Goal: Information Seeking & Learning: Find specific fact

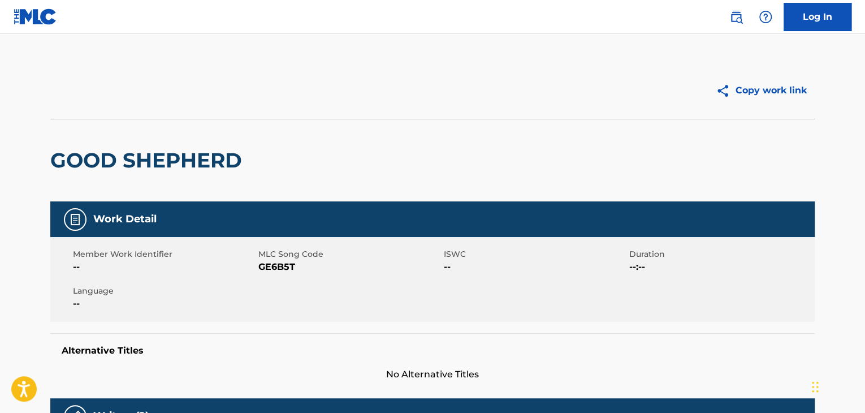
click at [40, 21] on img at bounding box center [36, 16] width 44 height 16
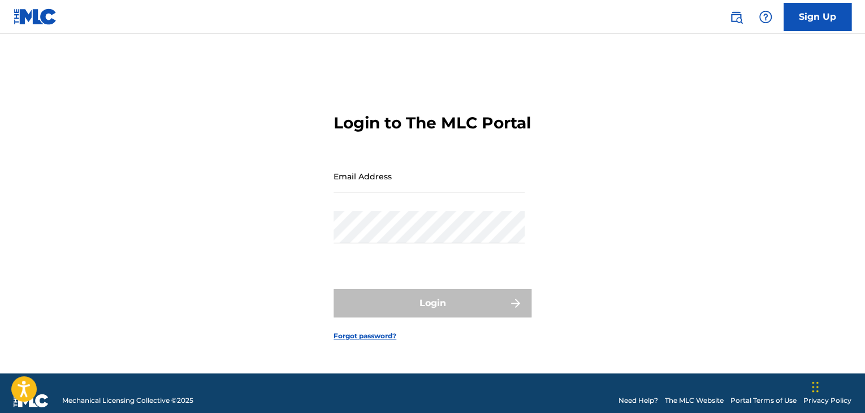
click at [441, 192] on input "Email Address" at bounding box center [429, 176] width 191 height 32
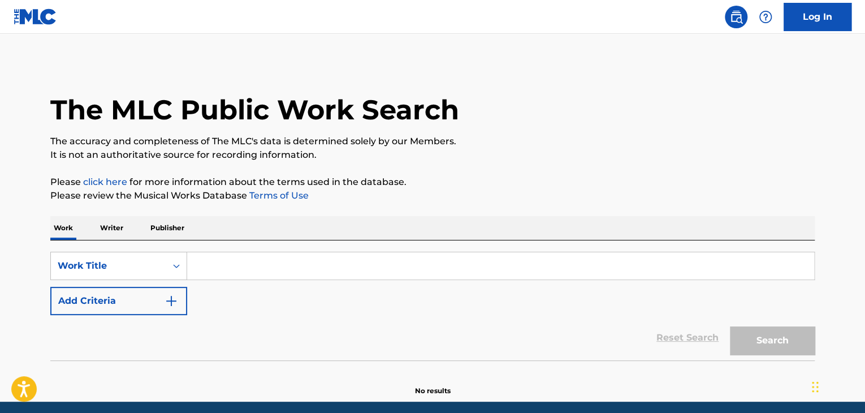
scroll to position [43, 0]
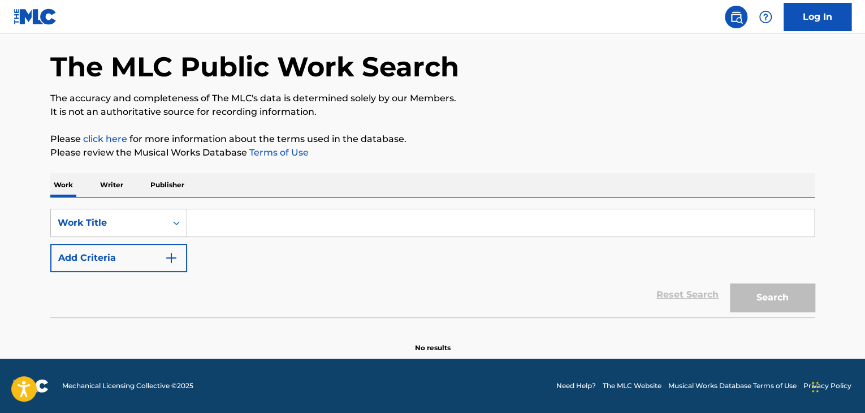
click at [278, 226] on input "Search Form" at bounding box center [500, 222] width 627 height 27
click at [143, 262] on button "Add Criteria" at bounding box center [118, 258] width 137 height 28
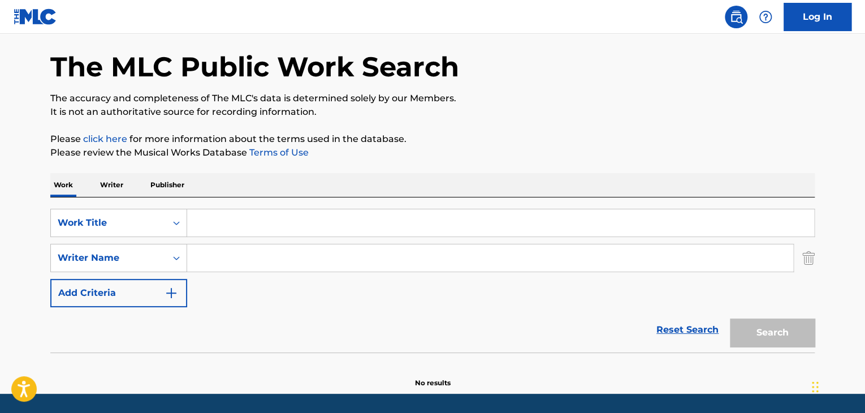
click at [214, 214] on input "Search Form" at bounding box center [500, 222] width 627 height 27
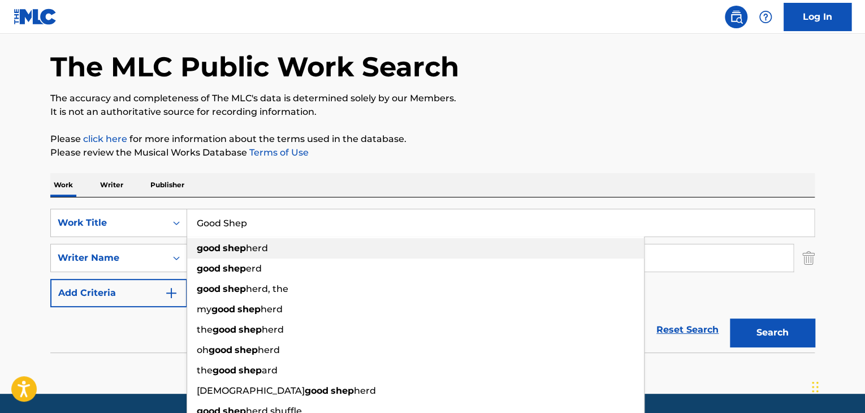
click at [206, 253] on strong "good" at bounding box center [209, 248] width 24 height 11
type input "good shepherd"
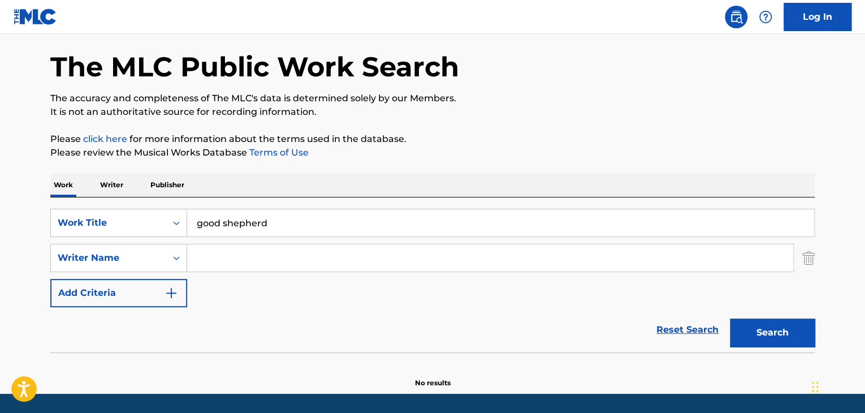
click at [221, 260] on input "Search Form" at bounding box center [490, 257] width 606 height 27
click at [383, 255] on input "[PERSON_NAME]" at bounding box center [490, 257] width 606 height 27
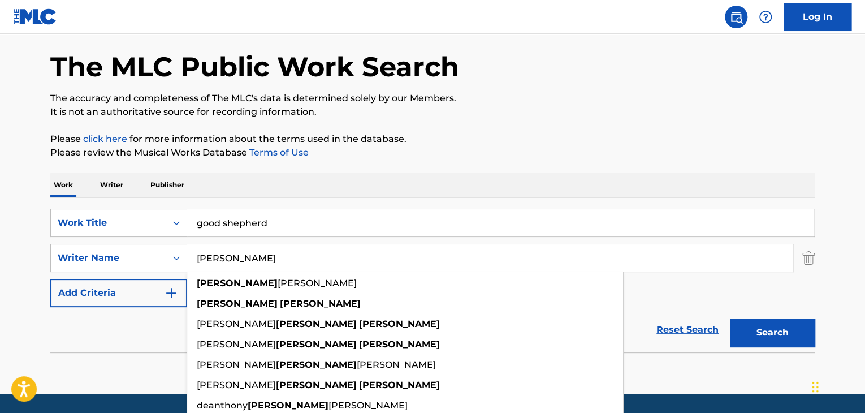
type input "[PERSON_NAME]"
click at [730, 318] on button "Search" at bounding box center [772, 332] width 85 height 28
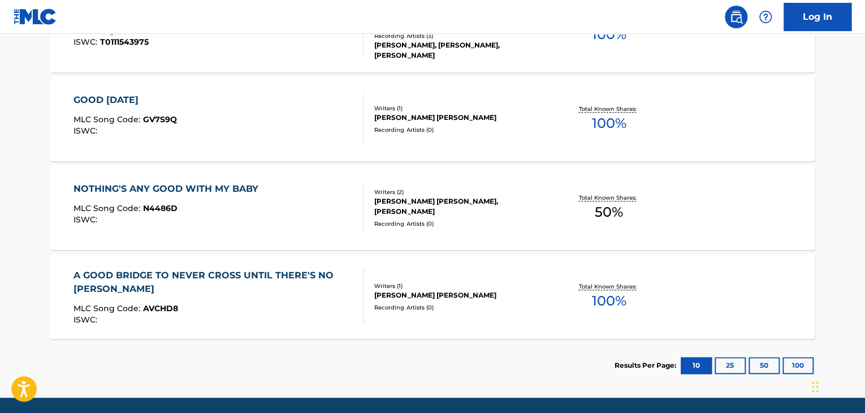
scroll to position [468, 0]
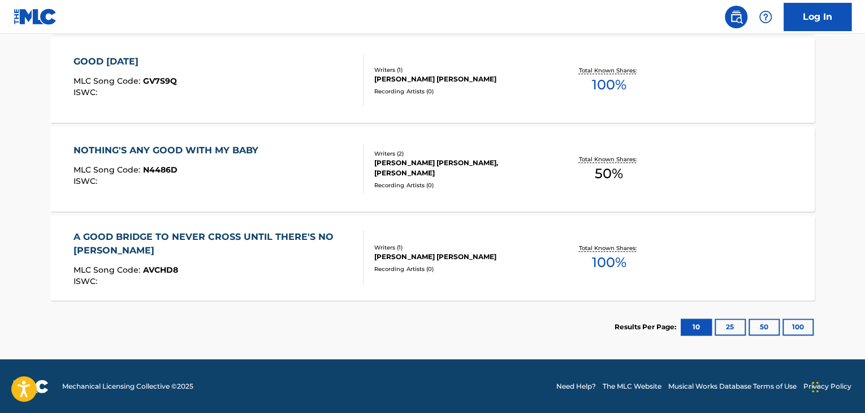
click at [378, 290] on div "A GOOD BRIDGE TO NEVER CROSS UNTIL THERE'S NO [PERSON_NAME] MLC Song Code : AVC…" at bounding box center [432, 258] width 765 height 85
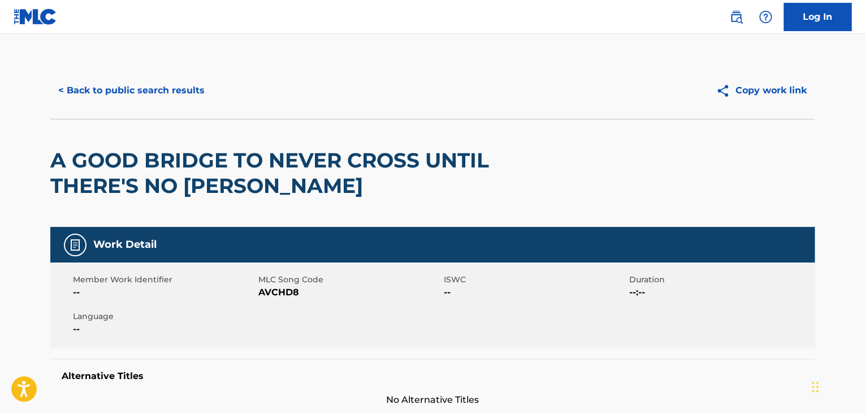
click at [185, 87] on button "< Back to public search results" at bounding box center [131, 90] width 162 height 28
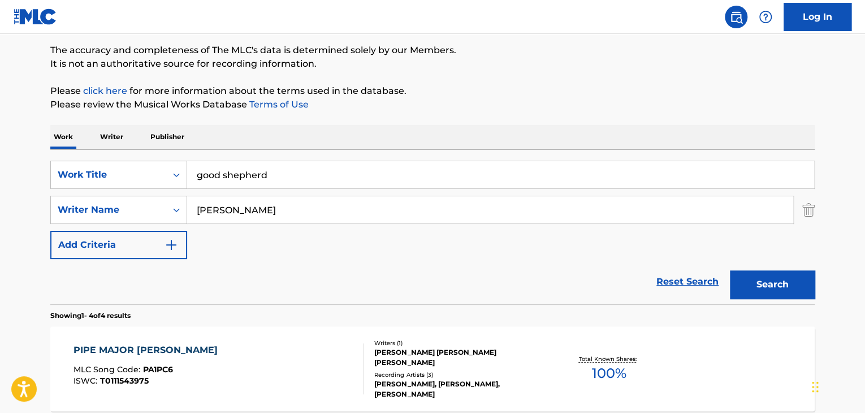
scroll to position [87, 0]
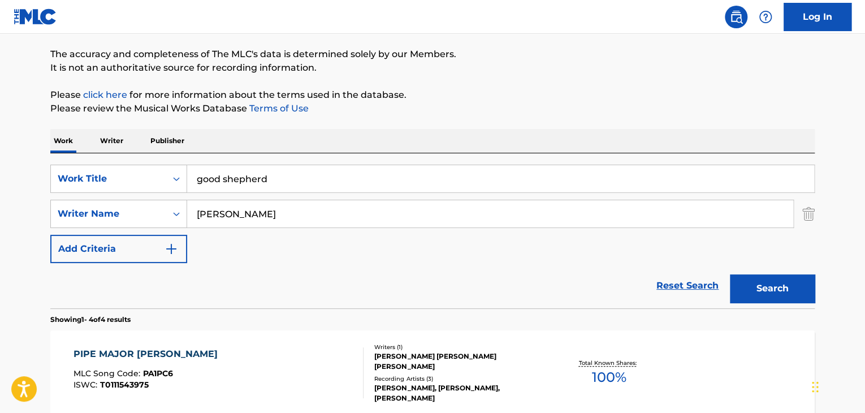
click at [231, 214] on input "[PERSON_NAME]" at bounding box center [490, 213] width 606 height 27
click at [730, 274] on button "Search" at bounding box center [772, 288] width 85 height 28
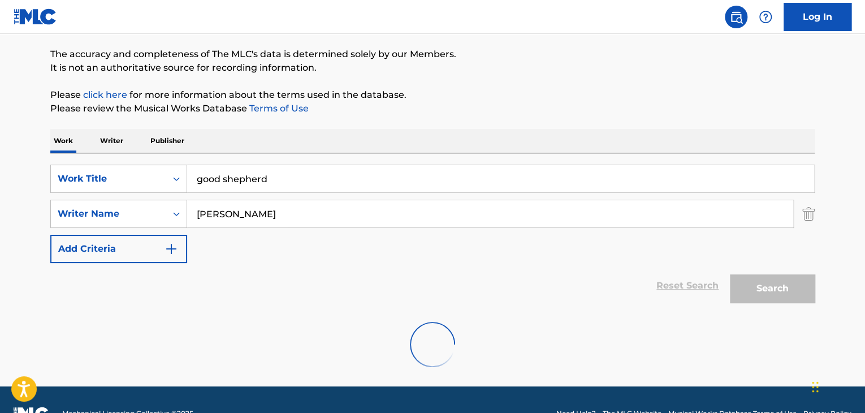
scroll to position [78, 0]
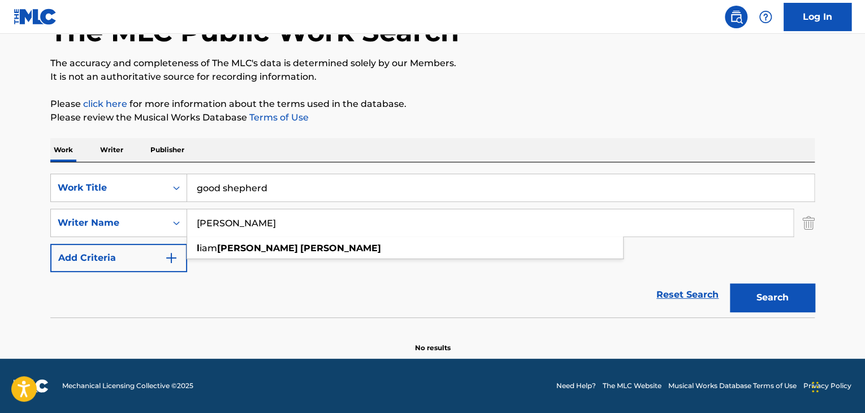
click at [225, 225] on input "[PERSON_NAME]" at bounding box center [490, 222] width 606 height 27
type input "[PERSON_NAME]"
click at [730, 283] on button "Search" at bounding box center [772, 297] width 85 height 28
click at [778, 307] on button "Search" at bounding box center [772, 297] width 85 height 28
click at [204, 190] on input "good shepherd" at bounding box center [500, 187] width 627 height 27
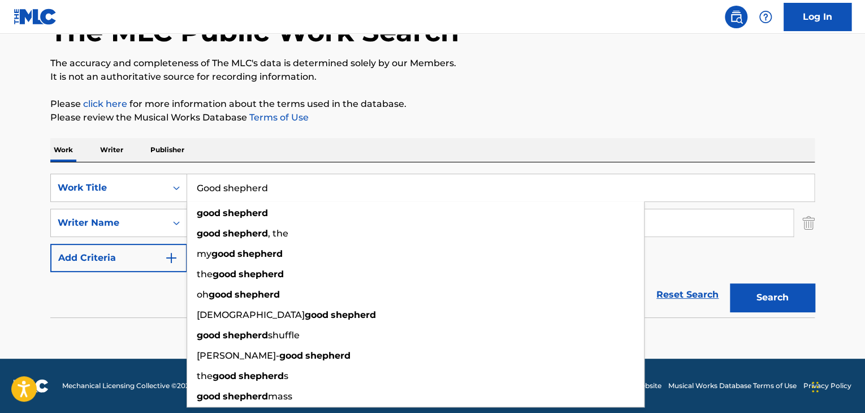
click at [227, 188] on input "Good shepherd" at bounding box center [500, 187] width 627 height 27
type input "Good Shepherd"
click at [730, 283] on button "Search" at bounding box center [772, 297] width 85 height 28
click at [520, 54] on div "The MLC Public Work Search" at bounding box center [432, 25] width 765 height 83
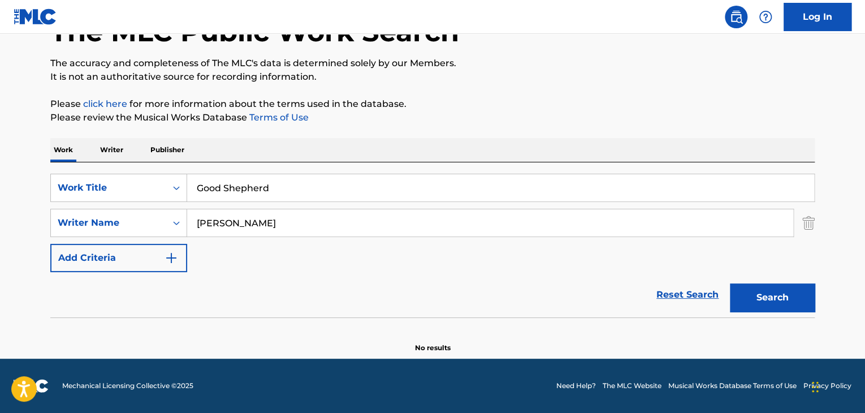
click at [741, 286] on button "Search" at bounding box center [772, 297] width 85 height 28
click at [364, 228] on input "[PERSON_NAME]" at bounding box center [490, 222] width 606 height 27
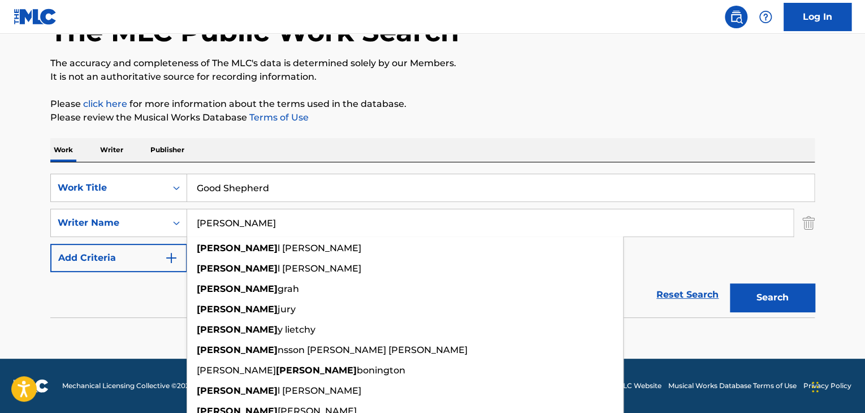
type input "[PERSON_NAME]"
click at [730, 283] on button "Search" at bounding box center [772, 297] width 85 height 28
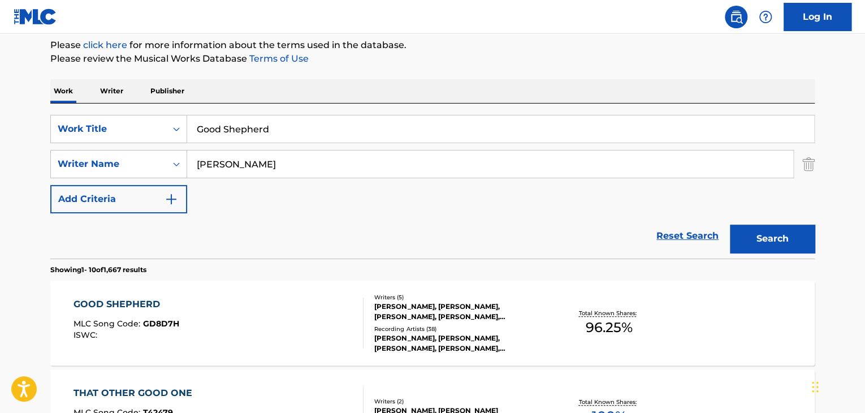
scroll to position [141, 0]
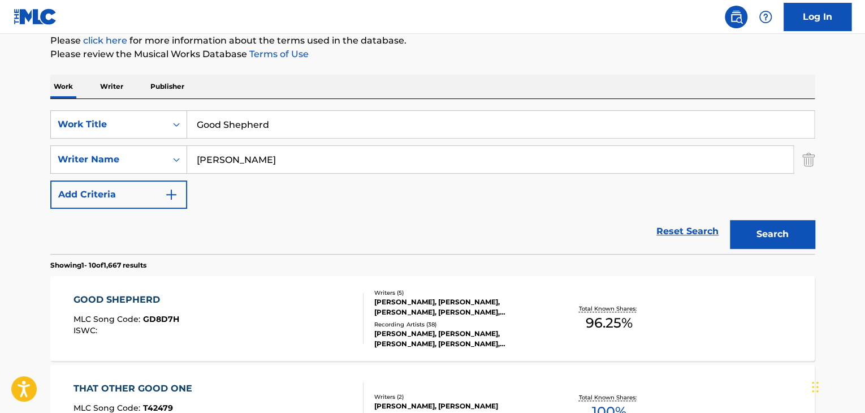
click at [98, 298] on div "GOOD SHEPHERD" at bounding box center [127, 300] width 106 height 14
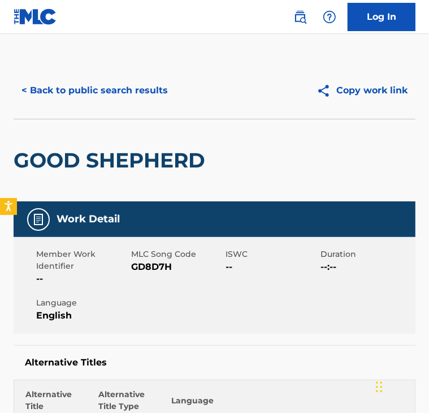
click at [124, 94] on button "< Back to public search results" at bounding box center [95, 90] width 162 height 28
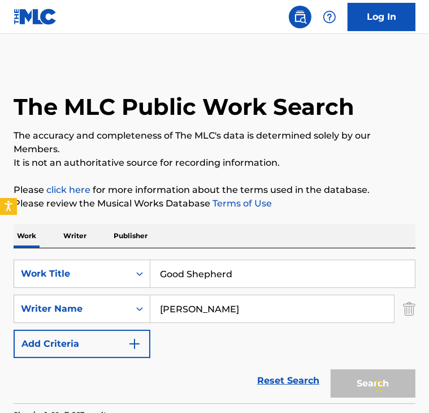
scroll to position [141, 0]
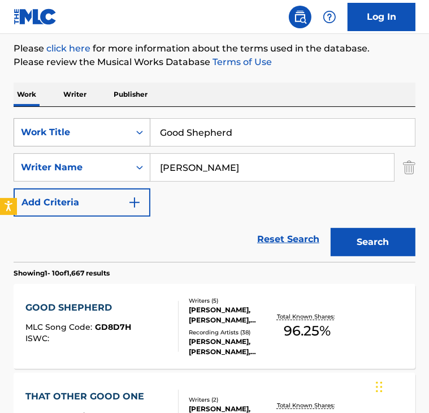
drag, startPoint x: 244, startPoint y: 124, endPoint x: 84, endPoint y: 128, distance: 159.6
click at [84, 128] on div "SearchWithCriteria2868bc48-40df-46d1-9762-924e16e06994 Work Title Good Shepherd" at bounding box center [215, 132] width 402 height 28
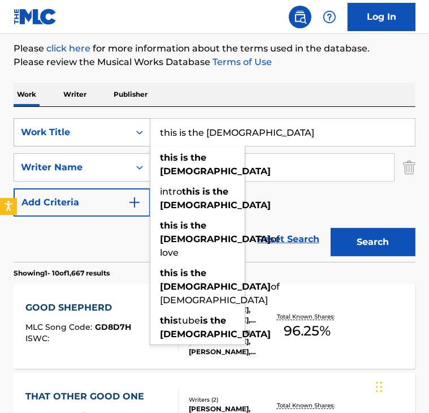
type input "this is the [DEMOGRAPHIC_DATA]"
click at [331, 228] on button "Search" at bounding box center [373, 242] width 85 height 28
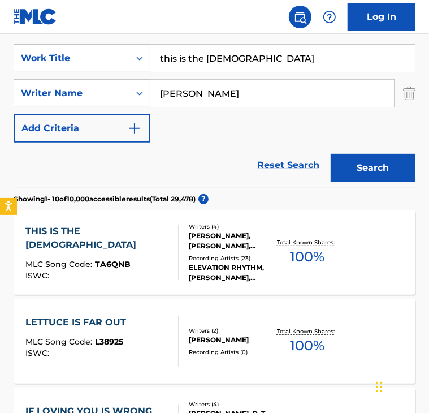
scroll to position [219, 0]
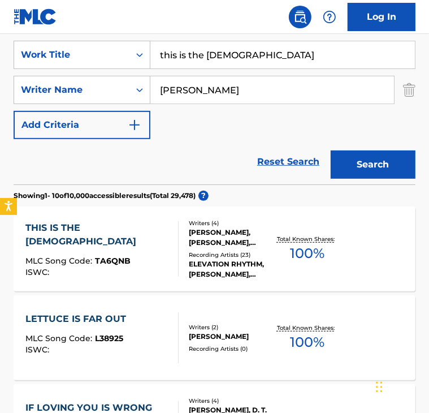
click at [84, 232] on div "THIS IS THE [DEMOGRAPHIC_DATA]" at bounding box center [96, 234] width 143 height 27
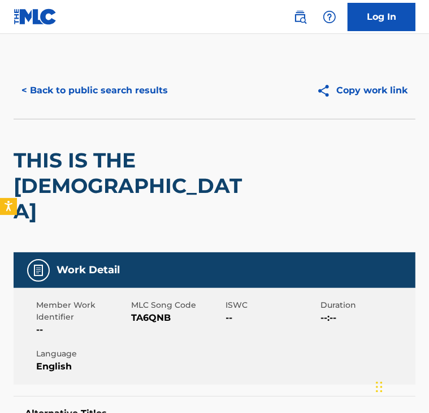
click at [79, 87] on button "< Back to public search results" at bounding box center [95, 90] width 162 height 28
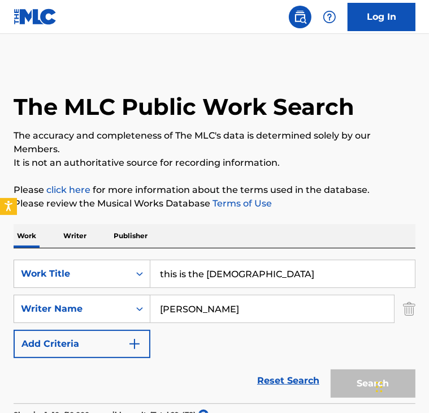
scroll to position [219, 0]
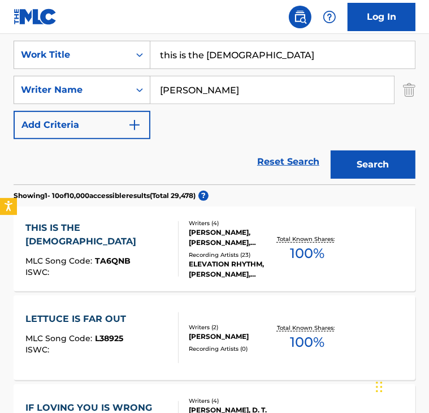
click at [63, 136] on button "Add Criteria" at bounding box center [82, 125] width 137 height 28
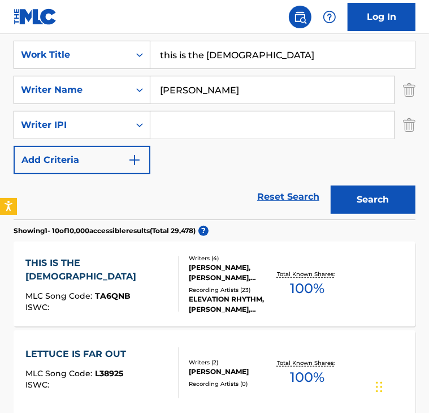
click at [63, 156] on button "Add Criteria" at bounding box center [82, 160] width 137 height 28
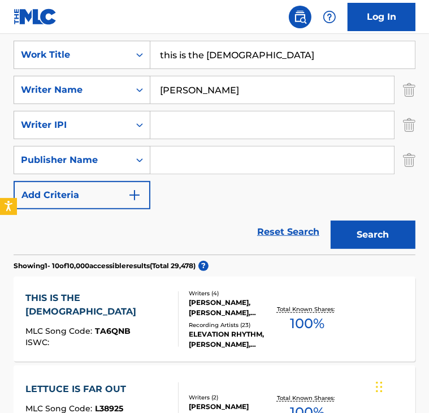
click at [83, 190] on button "Add Criteria" at bounding box center [82, 195] width 137 height 28
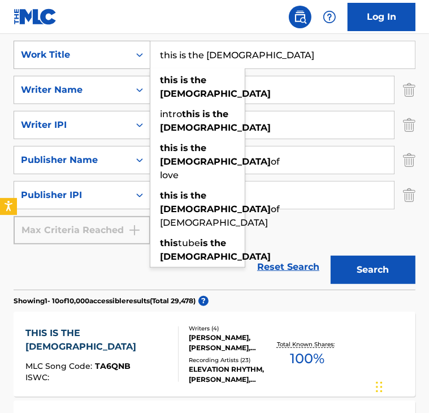
drag, startPoint x: 243, startPoint y: 57, endPoint x: 149, endPoint y: 49, distance: 94.2
click at [149, 49] on div "SearchWithCriteria2868bc48-40df-46d1-9762-924e16e06994 Work Title this is the […" at bounding box center [215, 55] width 402 height 28
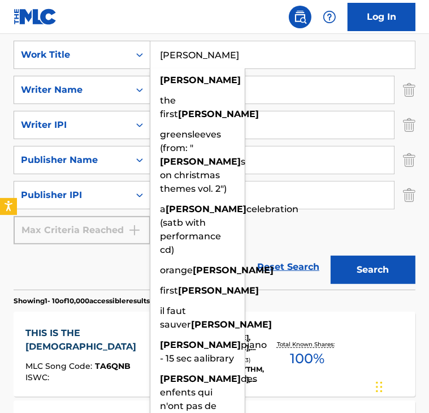
type input "[PERSON_NAME]"
click at [331, 256] on button "Search" at bounding box center [373, 270] width 85 height 28
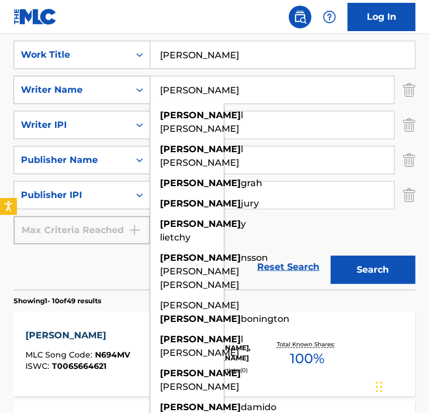
drag, startPoint x: 181, startPoint y: 90, endPoint x: 117, endPoint y: 88, distance: 64.5
click at [117, 88] on div "SearchWithCriteriac48ac8ec-8068-4ac1-b153-e3dcadb13181 Writer Name [PERSON_NAME…" at bounding box center [215, 90] width 402 height 28
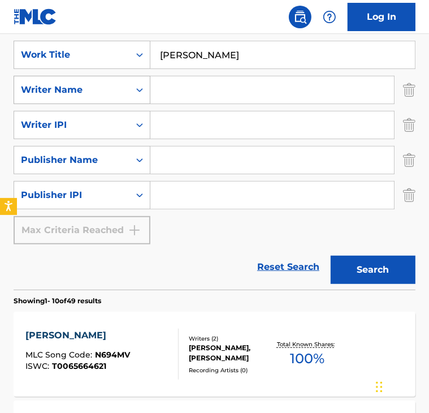
click at [331, 256] on button "Search" at bounding box center [373, 270] width 85 height 28
click at [166, 152] on input "Search Form" at bounding box center [272, 159] width 244 height 27
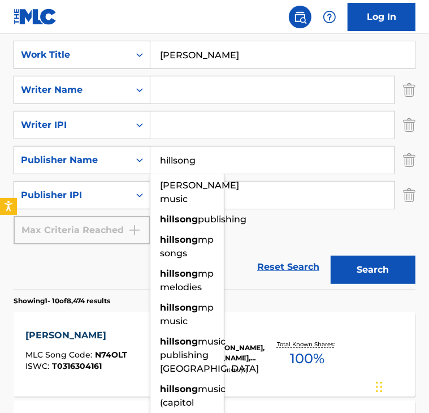
type input "hillsong"
click at [331, 256] on button "Search" at bounding box center [373, 270] width 85 height 28
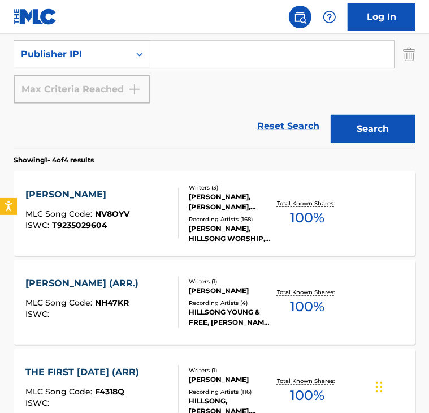
scroll to position [367, 0]
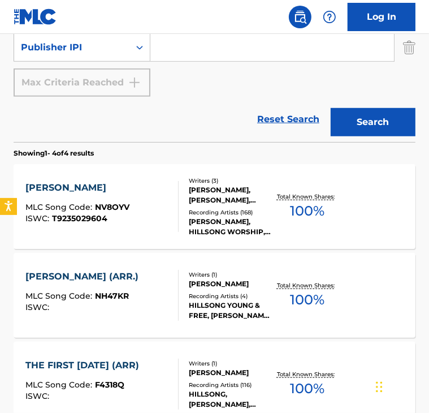
click at [38, 184] on div "[PERSON_NAME]" at bounding box center [77, 188] width 104 height 14
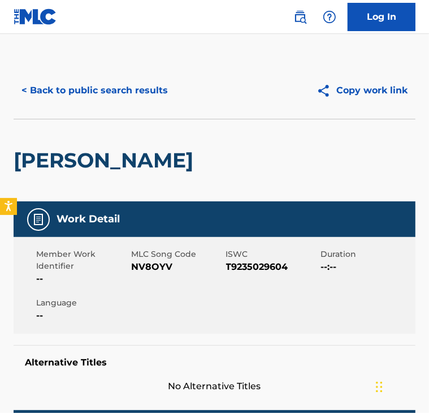
click at [51, 96] on button "< Back to public search results" at bounding box center [95, 90] width 162 height 28
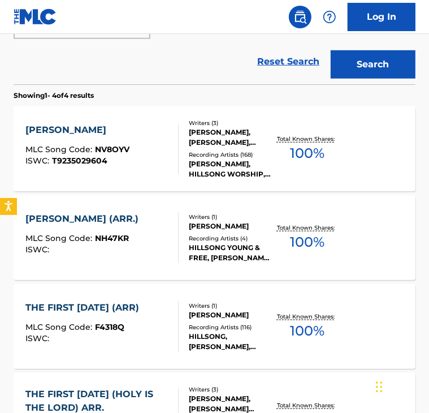
scroll to position [423, 0]
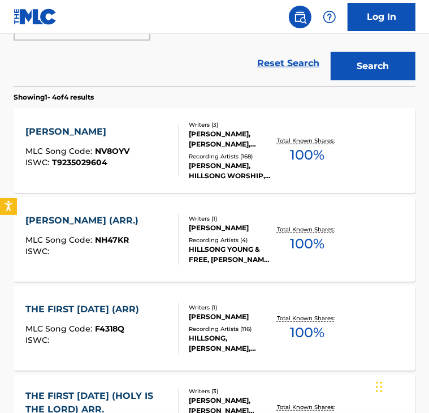
click at [48, 135] on div "[PERSON_NAME]" at bounding box center [77, 132] width 104 height 14
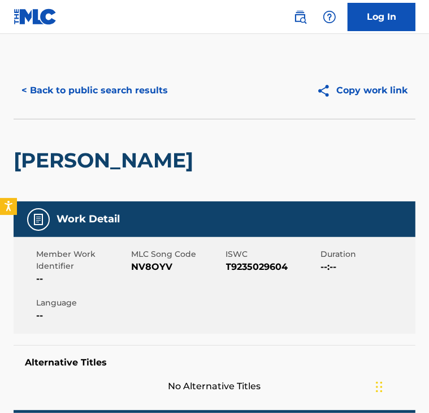
click at [87, 95] on button "< Back to public search results" at bounding box center [95, 90] width 162 height 28
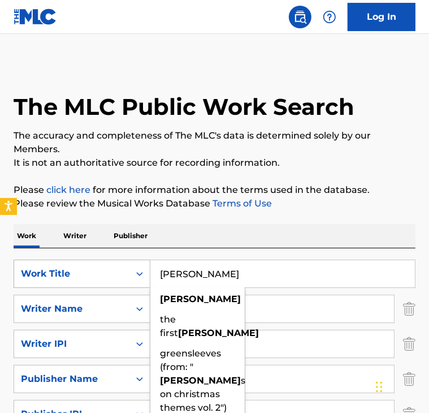
drag, startPoint x: 196, startPoint y: 271, endPoint x: 146, endPoint y: 279, distance: 51.0
click at [146, 279] on div "SearchWithCriteria2868bc48-40df-46d1-9762-924e16e06994 Work Title [DATE][PERSON…" at bounding box center [215, 274] width 402 height 28
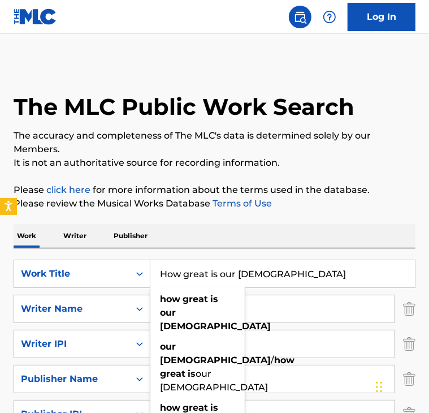
type input "How great is our [DEMOGRAPHIC_DATA]"
click at [285, 245] on div "Work Writer Publisher" at bounding box center [215, 236] width 402 height 24
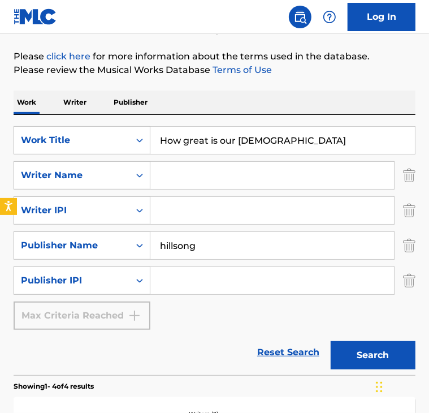
scroll to position [134, 0]
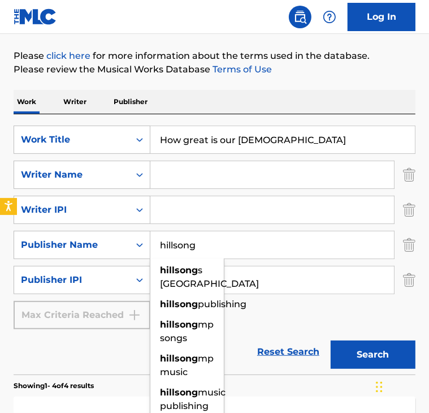
drag, startPoint x: 252, startPoint y: 245, endPoint x: 186, endPoint y: 251, distance: 67.0
click at [186, 251] on input "hillsong" at bounding box center [272, 244] width 244 height 27
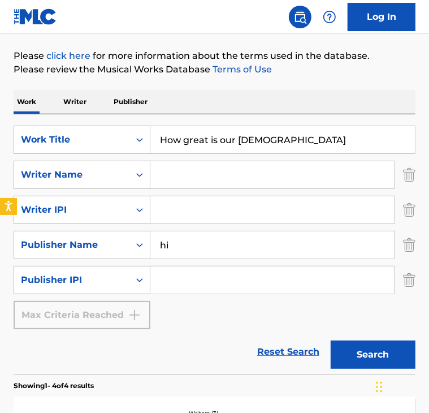
type input "h"
click at [210, 182] on input "Search Form" at bounding box center [272, 174] width 244 height 27
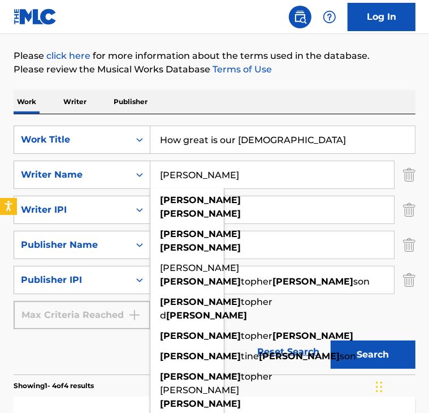
type input "[PERSON_NAME]"
click at [331, 341] on button "Search" at bounding box center [373, 355] width 85 height 28
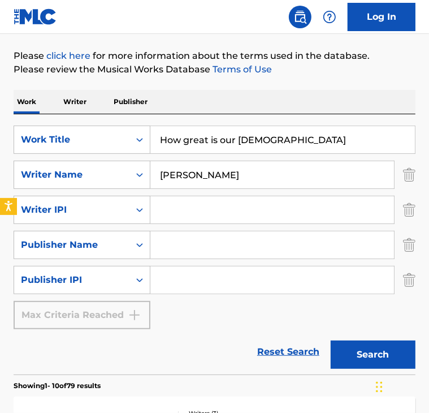
click at [370, 355] on button "Search" at bounding box center [373, 355] width 85 height 28
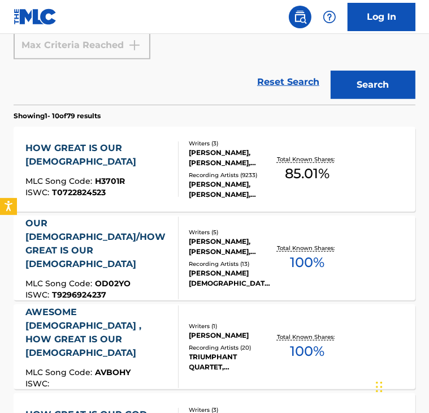
scroll to position [404, 0]
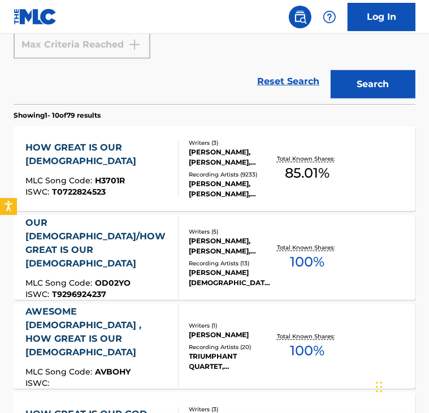
click at [109, 149] on div "HOW GREAT IS OUR [DEMOGRAPHIC_DATA]" at bounding box center [96, 154] width 143 height 27
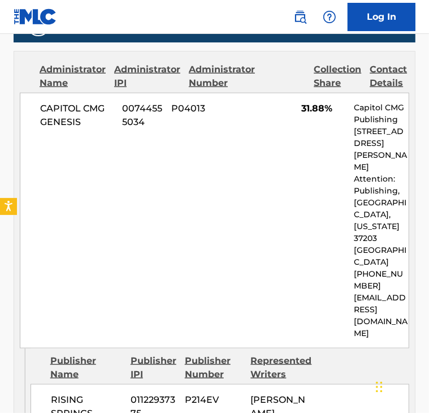
scroll to position [622, 0]
